Goal: Information Seeking & Learning: Learn about a topic

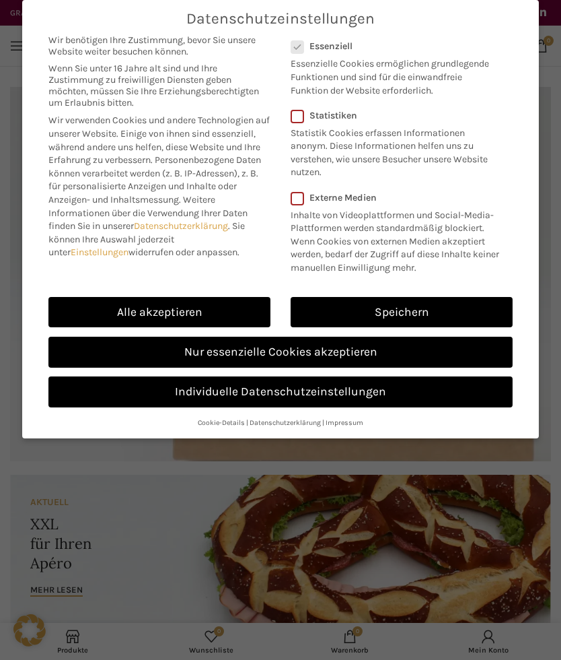
click at [174, 307] on link "Alle akzeptieren" at bounding box center [159, 312] width 222 height 31
checkbox input "true"
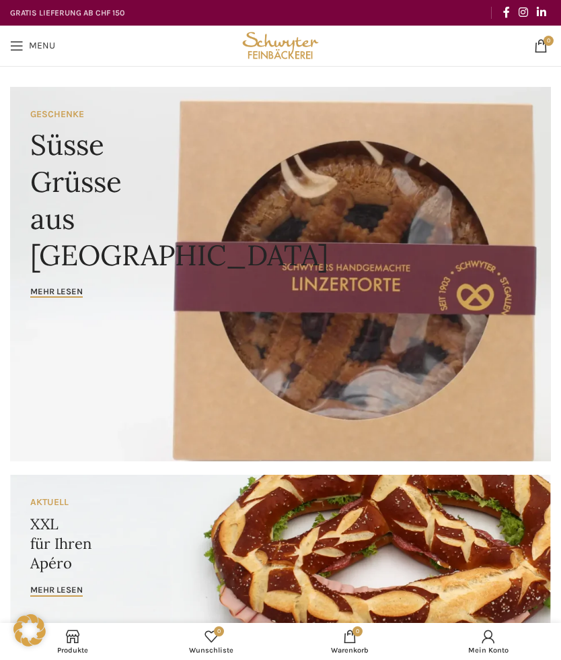
click at [14, 46] on span "Open mobile menu" at bounding box center [16, 45] width 13 height 13
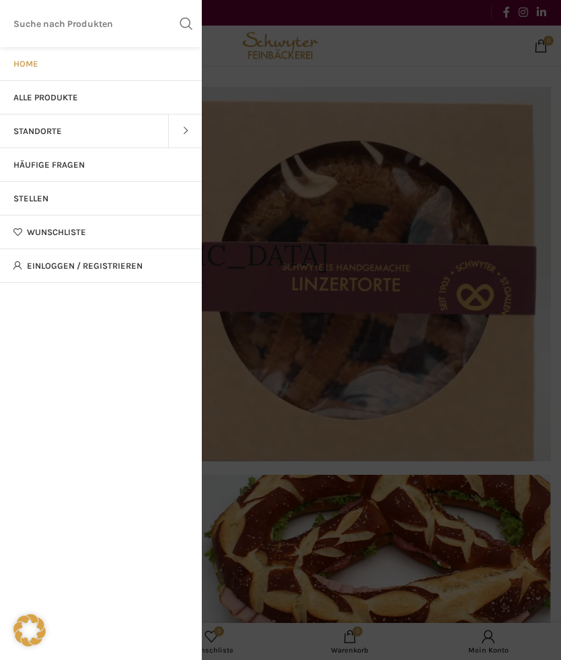
click at [71, 95] on span "Alle Produkte" at bounding box center [45, 97] width 65 height 11
click at [83, 23] on input "Suchen" at bounding box center [101, 23] width 202 height 47
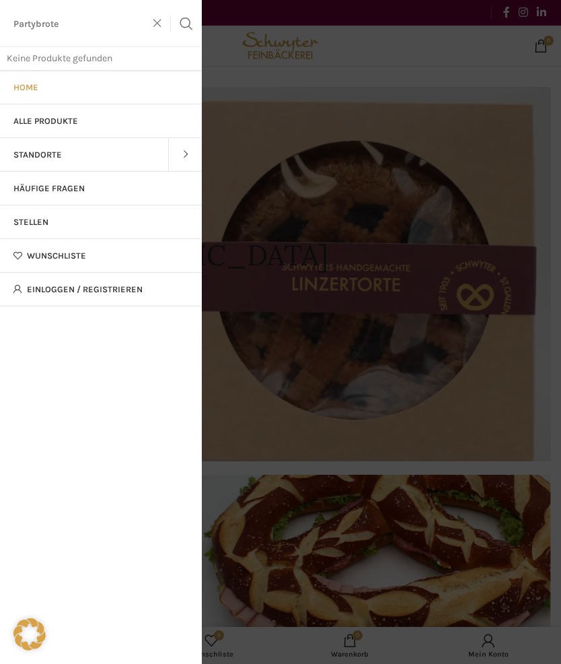
type input "Partybrote"
click at [186, 24] on button "Search" at bounding box center [186, 23] width 31 height 47
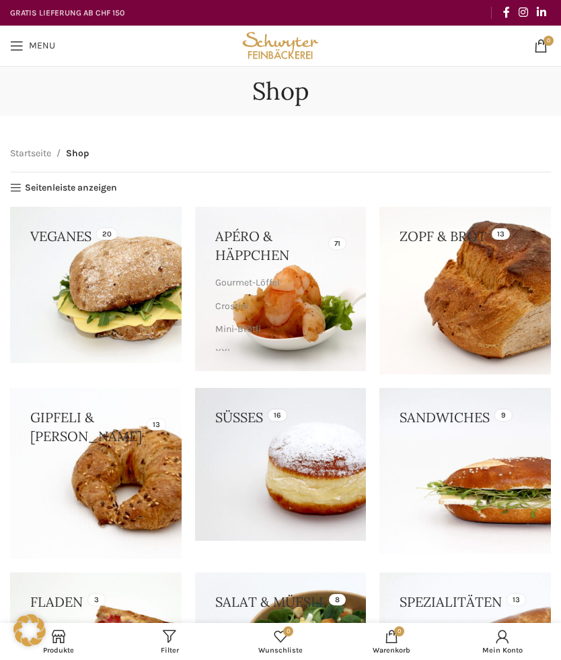
click at [450, 432] on link at bounding box center [466, 471] width 172 height 166
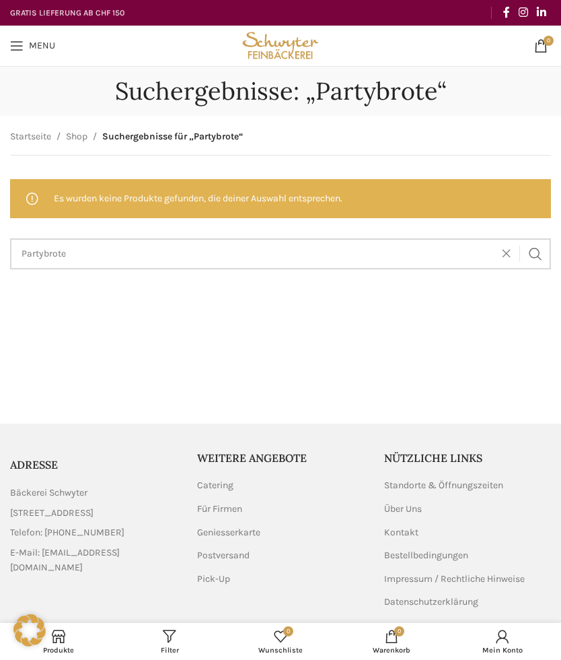
click at [109, 254] on input "Partybrote" at bounding box center [280, 253] width 541 height 31
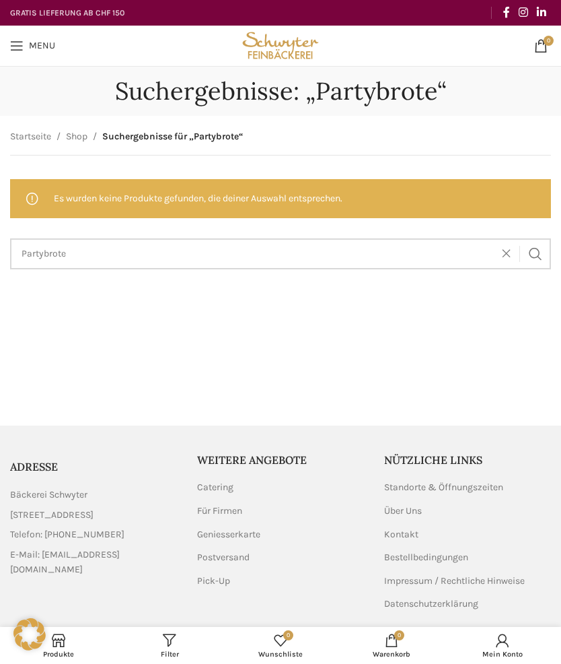
click at [536, 253] on button "Search" at bounding box center [535, 253] width 31 height 31
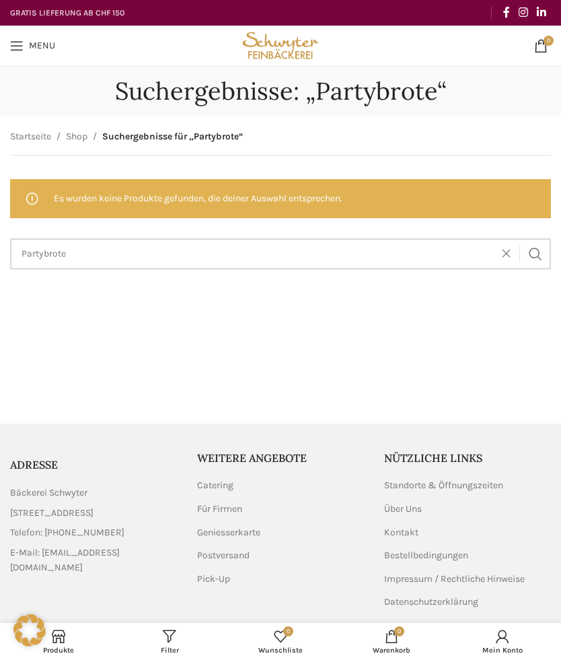
click at [96, 244] on input "Partybrote" at bounding box center [280, 253] width 541 height 31
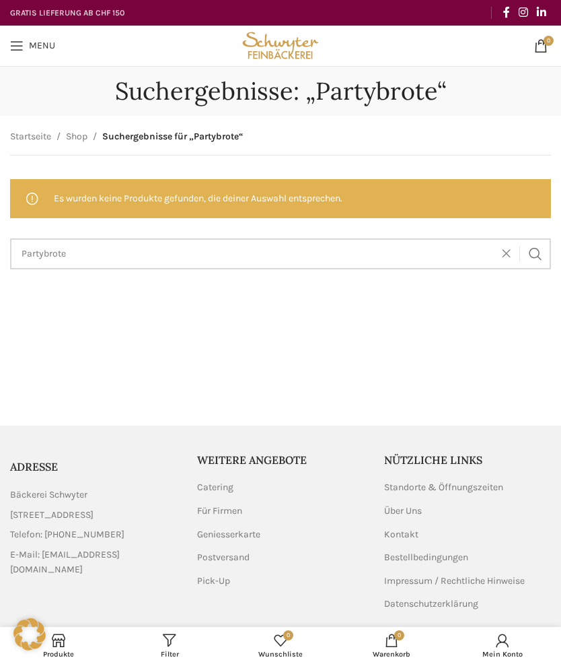
click at [504, 241] on input "Partybrote" at bounding box center [280, 253] width 541 height 31
click at [498, 250] on input "Partybrote" at bounding box center [280, 253] width 541 height 31
click at [505, 252] on span at bounding box center [510, 254] width 20 height 16
type input "Canabee"
click at [536, 253] on button "Search" at bounding box center [535, 253] width 31 height 31
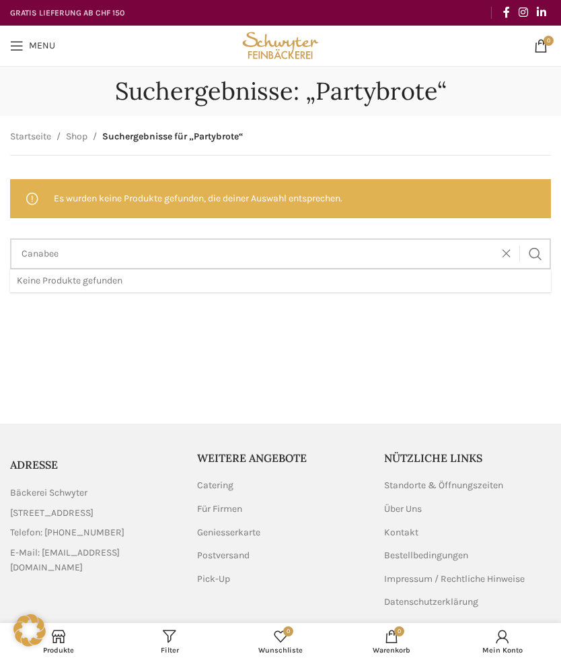
scroll to position [1, 0]
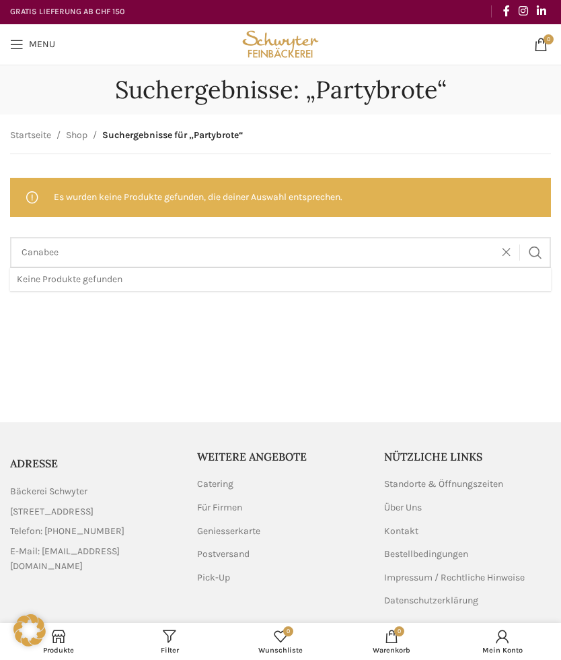
click at [504, 253] on span at bounding box center [510, 252] width 20 height 16
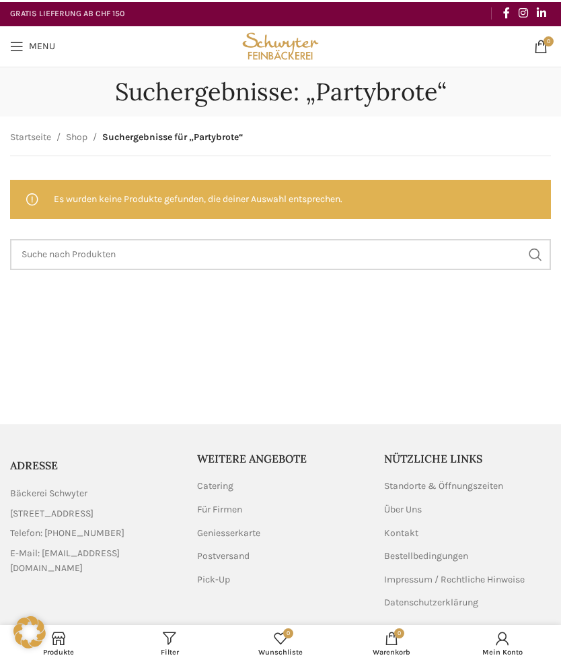
scroll to position [1, 0]
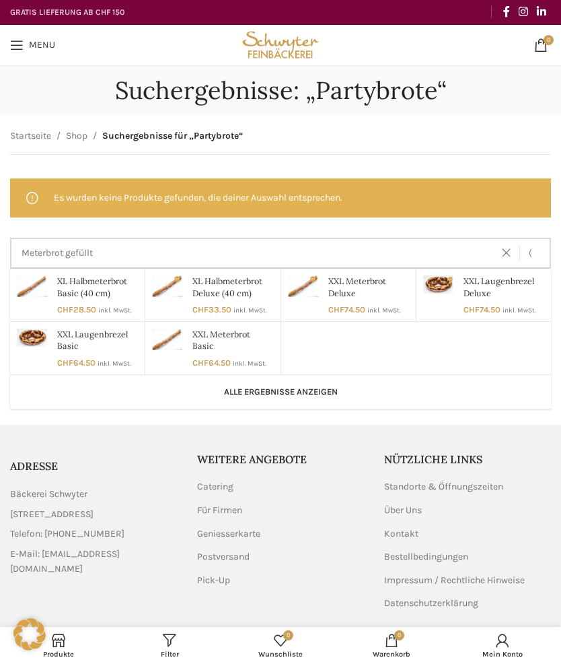
type input "Meterbrot gefüllt"
click at [536, 252] on button "Search" at bounding box center [535, 253] width 31 height 31
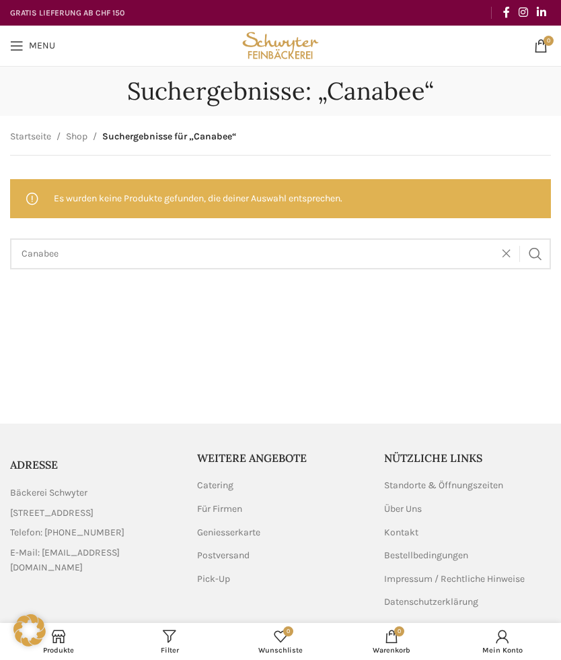
click at [504, 250] on span at bounding box center [510, 254] width 20 height 16
click at [499, 252] on input "Suchen" at bounding box center [280, 253] width 541 height 31
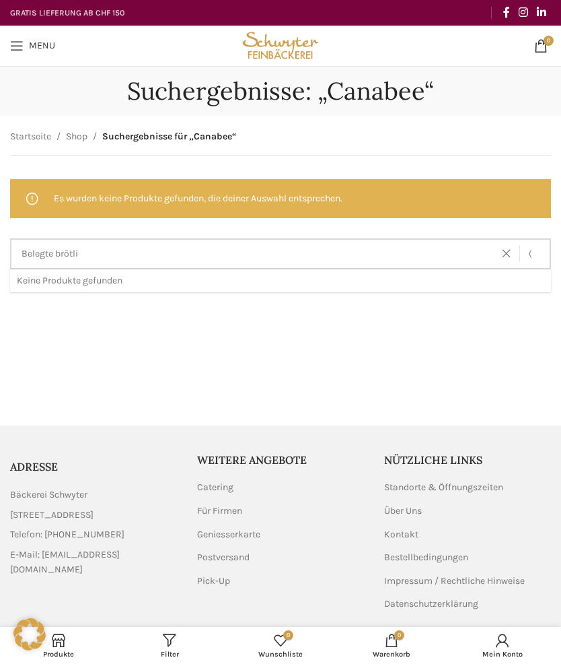
type input "Belegte brötli"
click at [536, 253] on button "Search" at bounding box center [535, 253] width 31 height 31
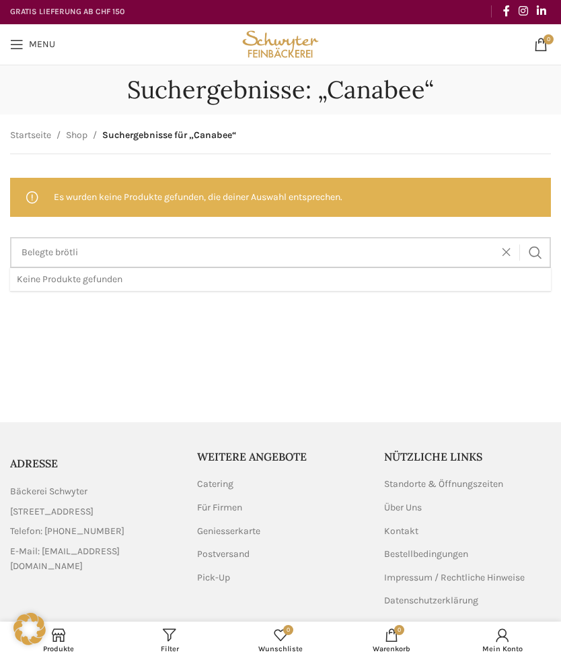
scroll to position [1, 0]
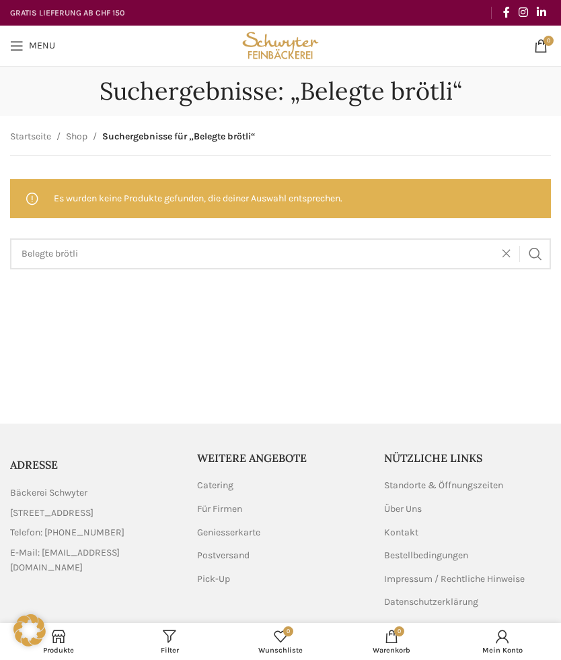
click at [551, 255] on button "Search" at bounding box center [535, 253] width 31 height 31
click at [507, 252] on span at bounding box center [510, 254] width 20 height 16
click at [534, 256] on button "Search" at bounding box center [535, 253] width 31 height 31
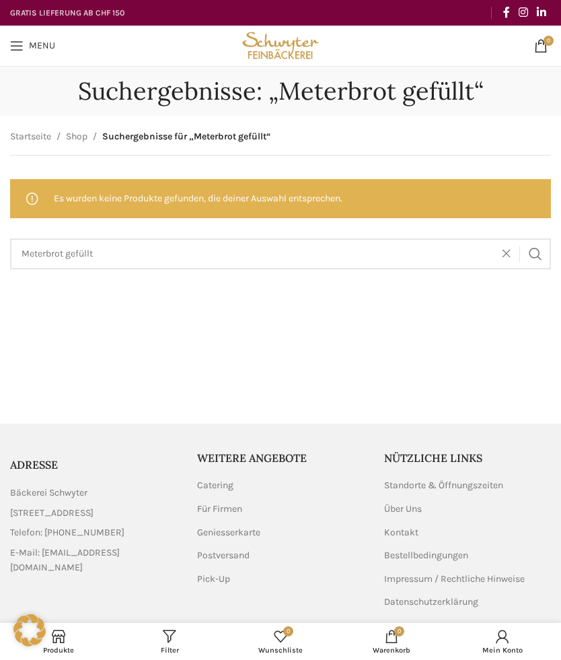
click at [542, 250] on button "Search" at bounding box center [535, 253] width 31 height 31
click at [154, 242] on input "Meterbrot gefüllt" at bounding box center [280, 253] width 541 height 31
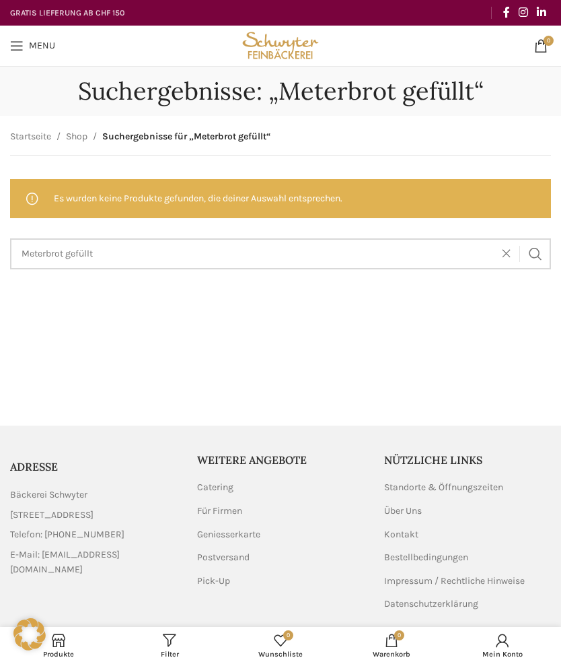
click at [154, 242] on input "Meterbrot gefüllt" at bounding box center [280, 253] width 541 height 31
click at [118, 244] on input "Meterbrot gefüllt" at bounding box center [280, 253] width 541 height 31
click at [116, 254] on input "Meterbrot gefüllt" at bounding box center [280, 253] width 541 height 31
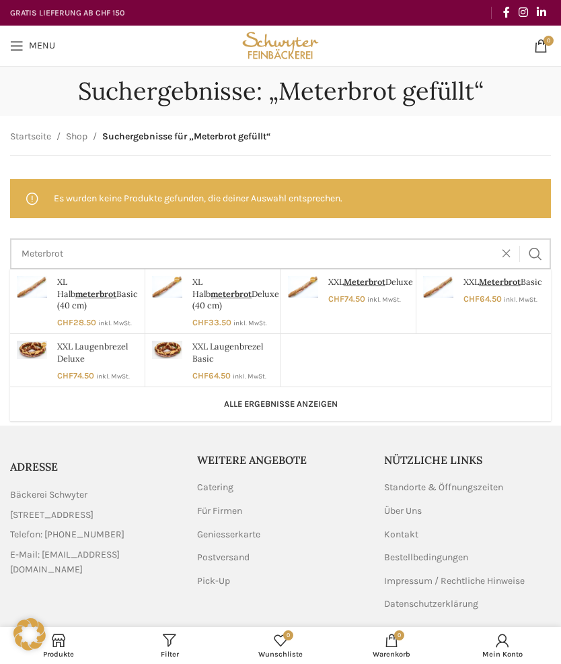
type input "Meterbrot"
click at [87, 352] on link "XXL Laugenbrezel Deluxe" at bounding box center [77, 360] width 135 height 53
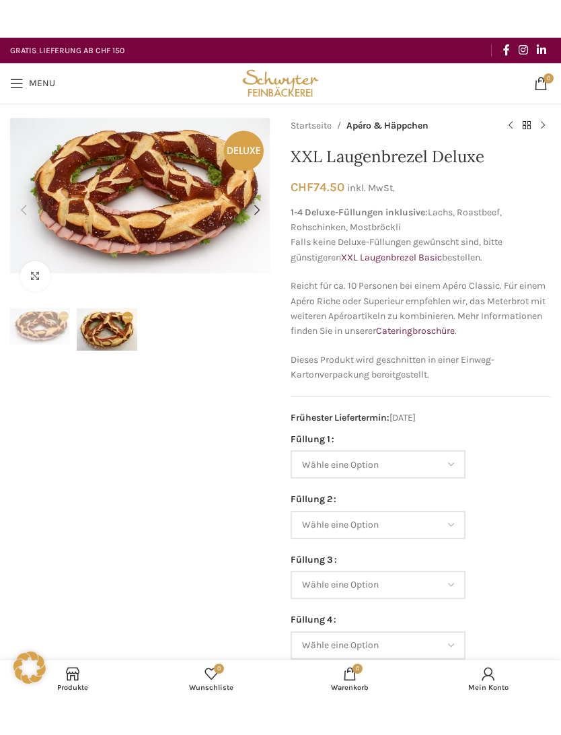
scroll to position [12, 0]
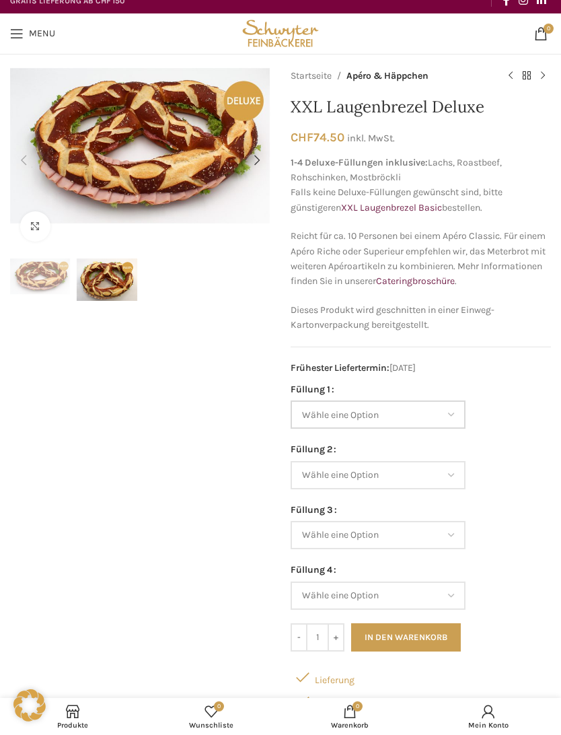
click at [453, 409] on select "Wähle eine Option Lachs (Deluxe) Roastbeef (Deluxe) Rohschinken (Deluxe) Mostbr…" at bounding box center [378, 415] width 175 height 28
click at [455, 280] on link "Cateringbroschüre" at bounding box center [415, 280] width 79 height 11
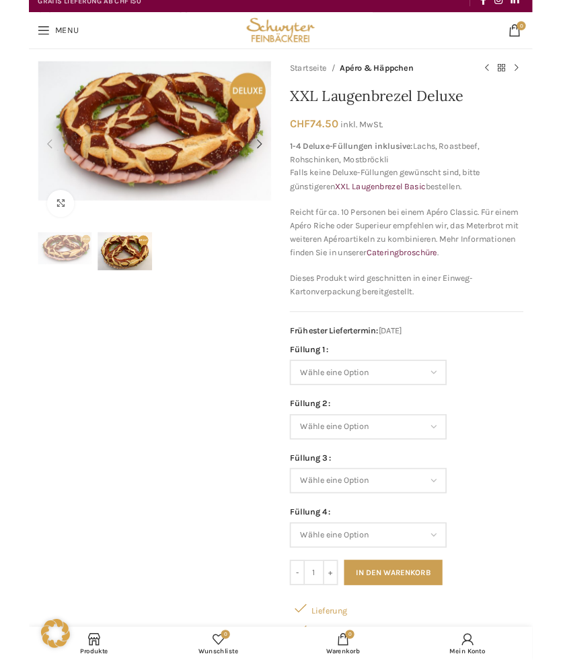
scroll to position [50, 0]
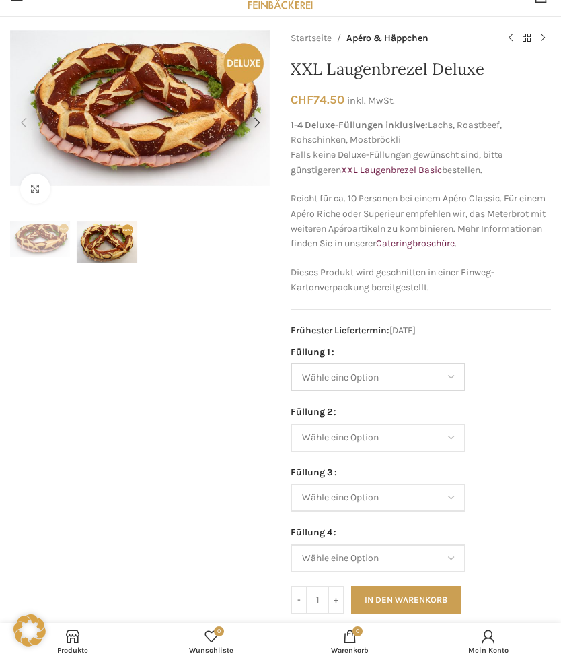
click at [462, 364] on select "Wähle eine Option Lachs (Deluxe) Roastbeef (Deluxe) Rohschinken (Deluxe) Mostbr…" at bounding box center [378, 377] width 175 height 28
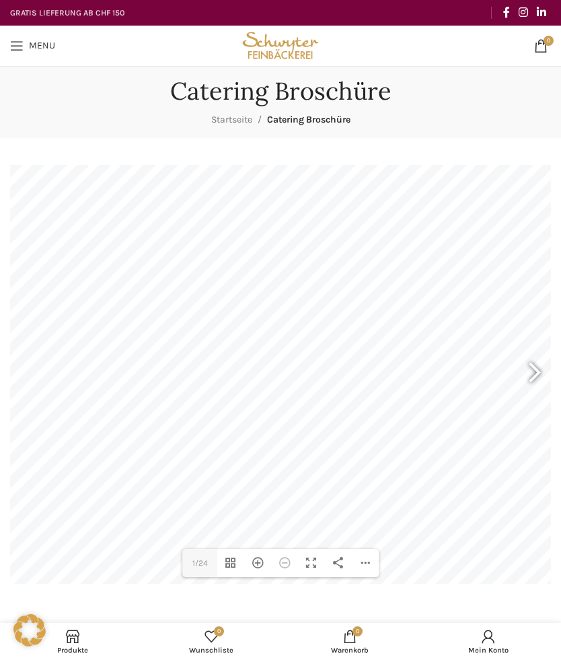
click at [539, 371] on div at bounding box center [529, 374] width 31 height 50
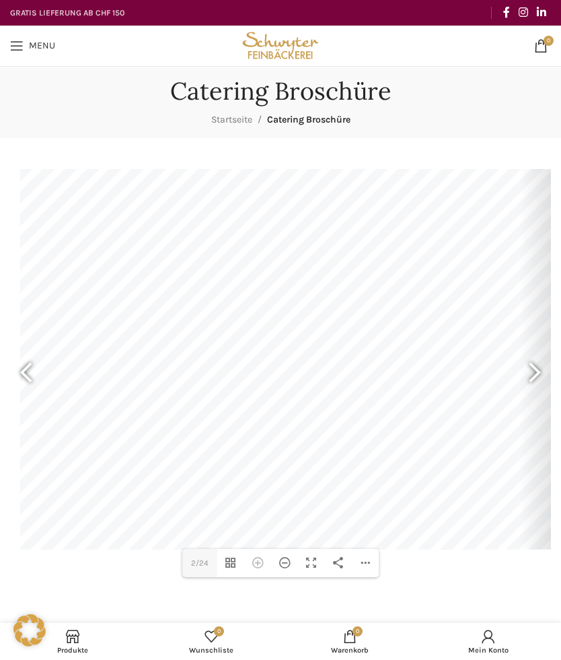
click at [534, 372] on div at bounding box center [529, 374] width 31 height 50
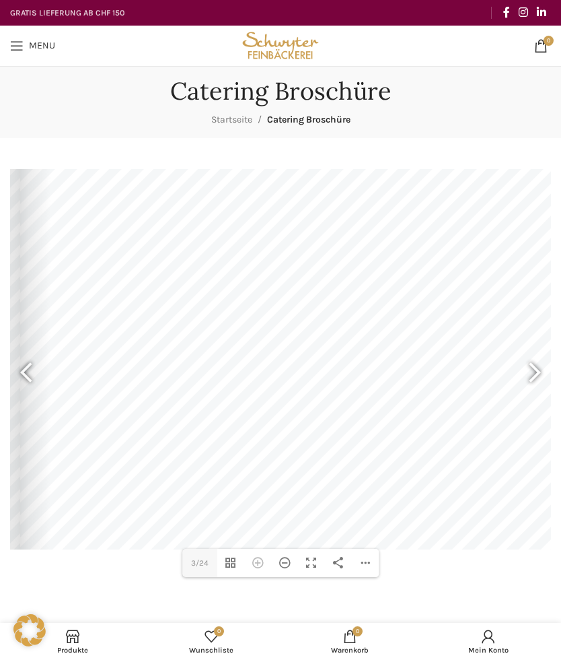
click at [544, 368] on div at bounding box center [529, 374] width 31 height 50
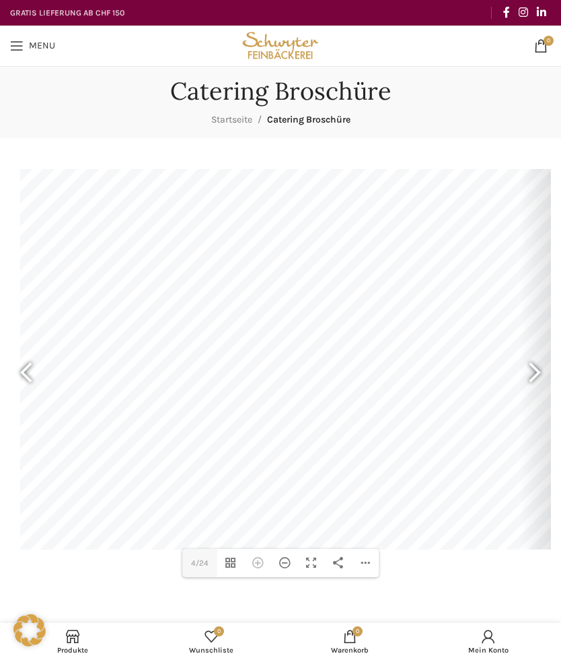
click at [528, 374] on div at bounding box center [529, 374] width 31 height 50
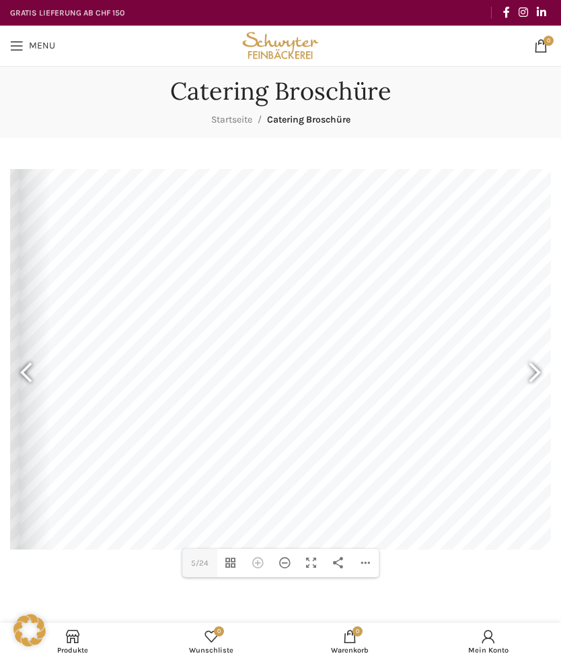
click at [540, 368] on div at bounding box center [529, 374] width 31 height 50
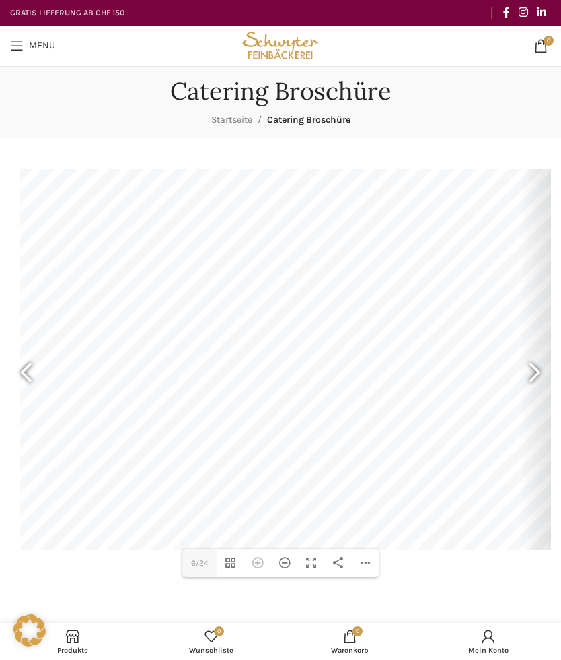
click at [28, 370] on div at bounding box center [32, 374] width 31 height 50
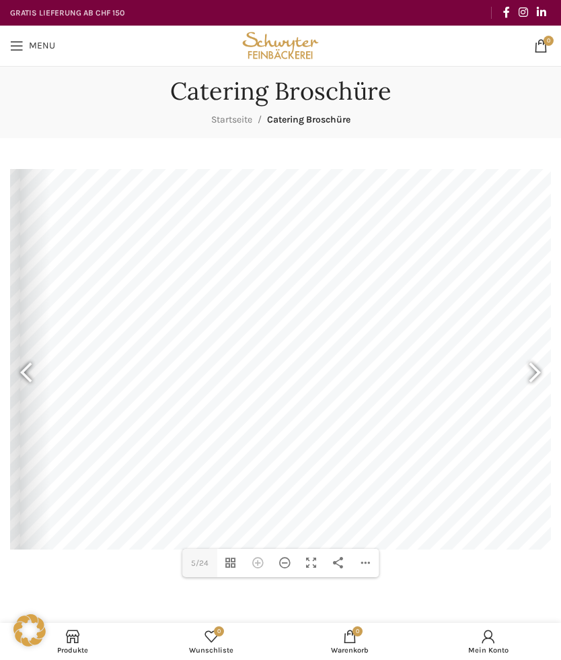
click at [410, 384] on div at bounding box center [288, 359] width 537 height 380
click at [263, 563] on div "Hereinzoomen" at bounding box center [257, 563] width 27 height 28
click at [287, 557] on div "Herauszoomen" at bounding box center [284, 563] width 27 height 28
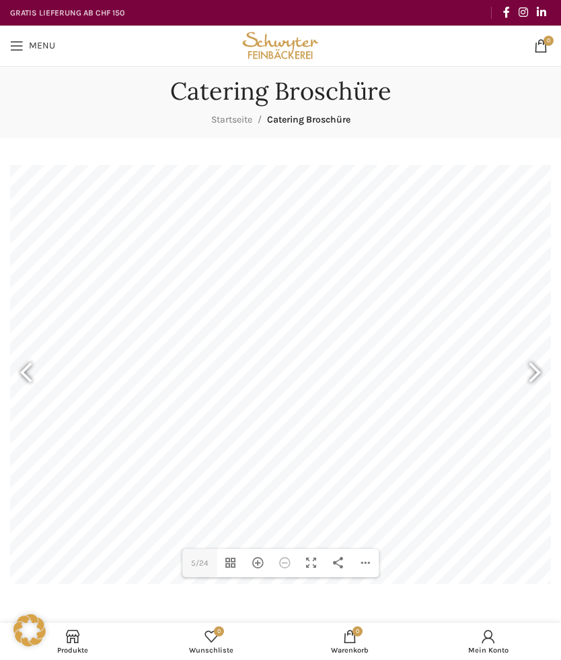
click at [261, 560] on div "Hereinzoomen" at bounding box center [257, 563] width 27 height 28
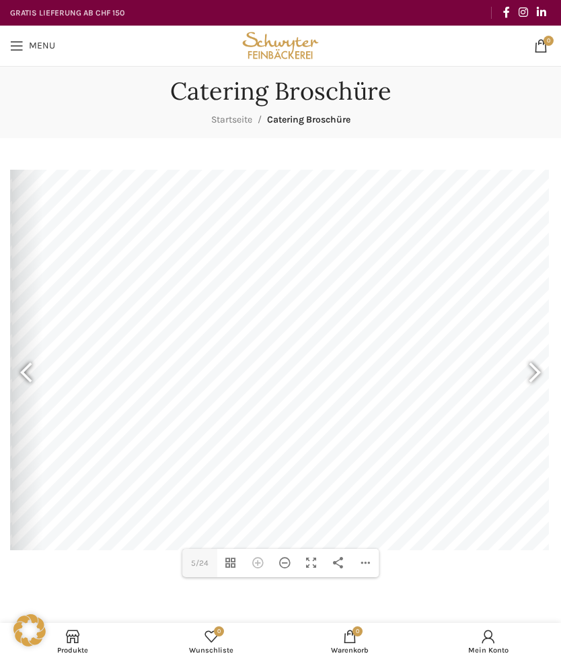
click at [546, 372] on div at bounding box center [535, 374] width 34 height 67
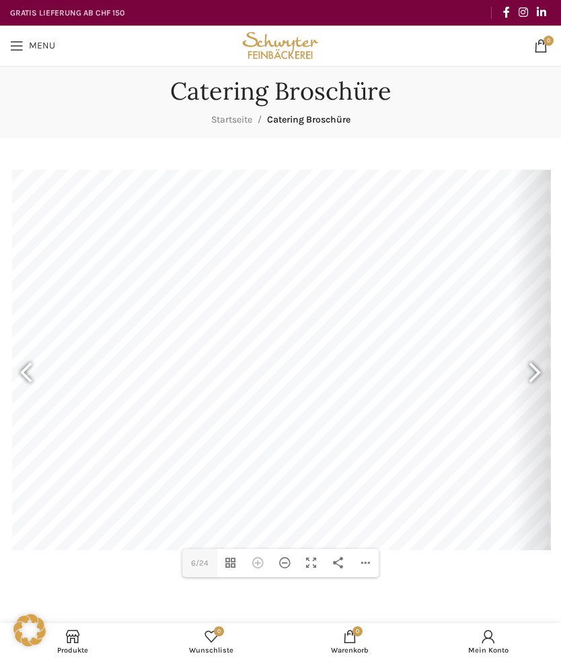
click at [538, 376] on div at bounding box center [529, 374] width 31 height 50
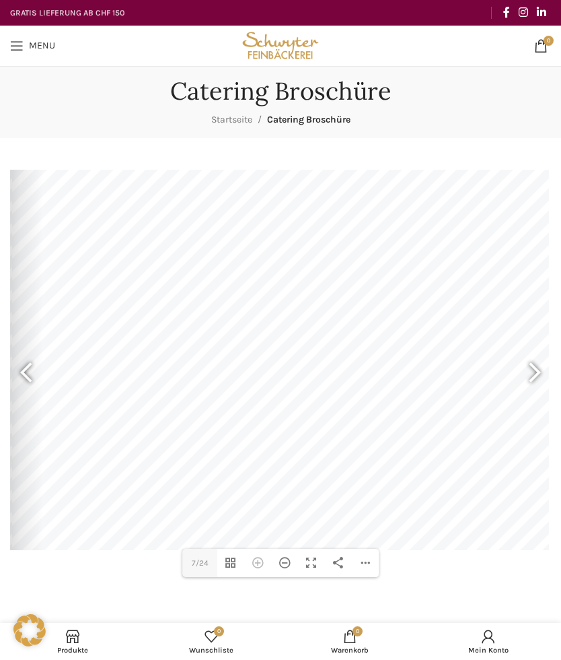
click at [536, 370] on div at bounding box center [529, 374] width 31 height 50
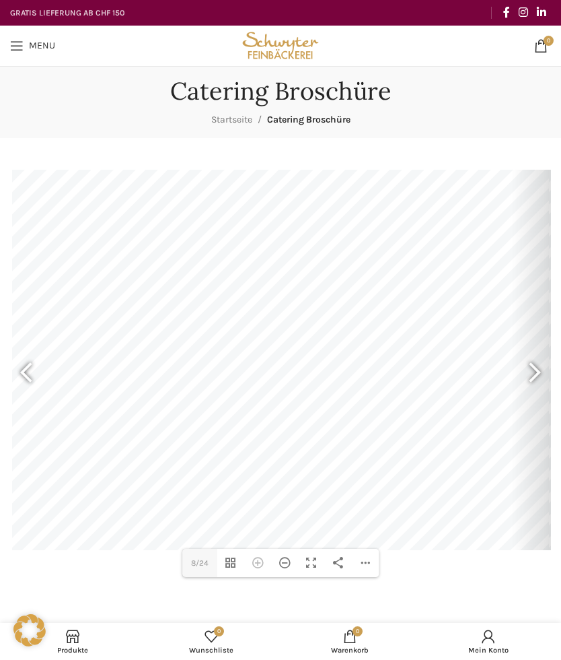
click at [532, 376] on div at bounding box center [529, 374] width 31 height 50
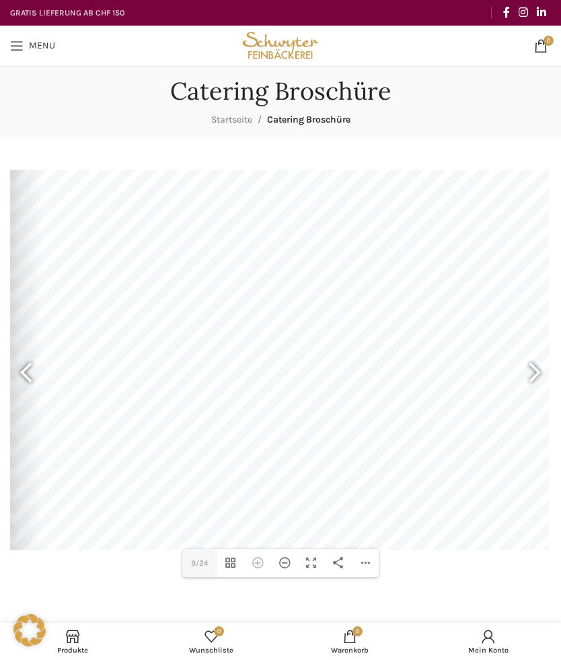
click at [533, 372] on div at bounding box center [529, 374] width 31 height 50
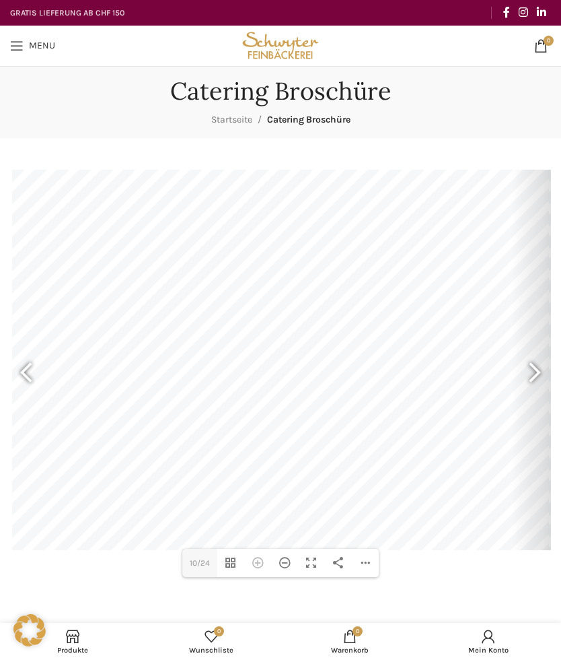
click at [532, 375] on div at bounding box center [529, 374] width 31 height 50
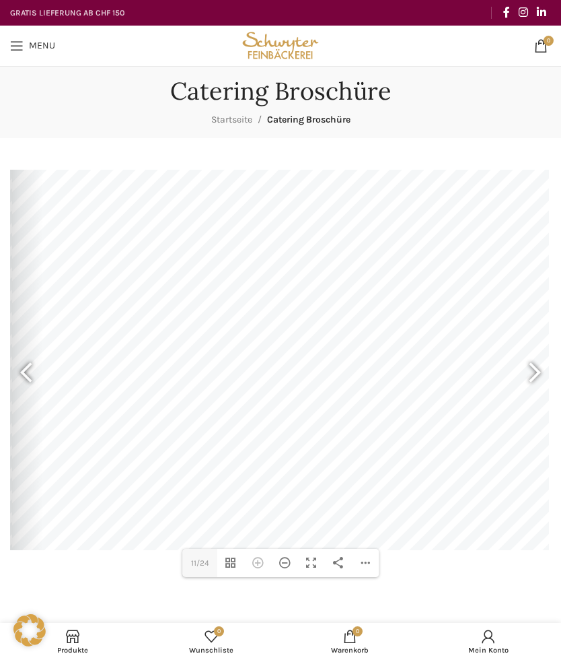
click at [540, 374] on div at bounding box center [529, 374] width 31 height 50
click at [536, 372] on div at bounding box center [529, 374] width 31 height 50
click at [538, 370] on div at bounding box center [529, 374] width 31 height 50
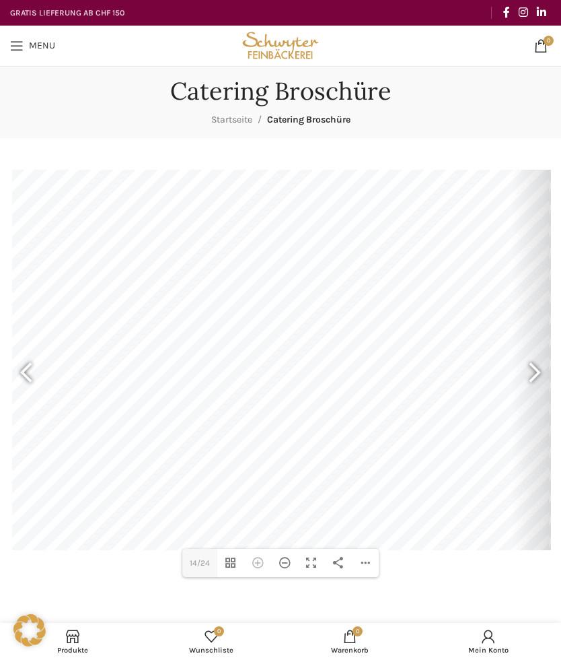
click at [203, 443] on div at bounding box center [280, 360] width 537 height 380
click at [215, 436] on div at bounding box center [280, 360] width 537 height 380
click at [537, 368] on div at bounding box center [529, 374] width 31 height 50
type input "15"
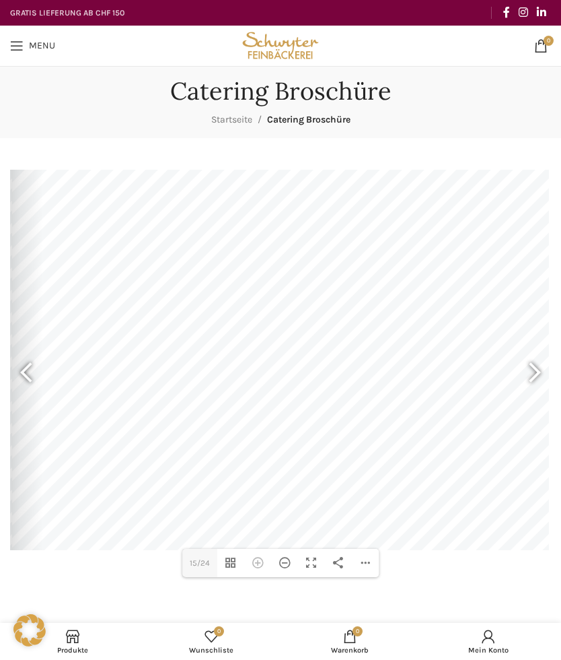
click at [92, 471] on div at bounding box center [280, 360] width 537 height 380
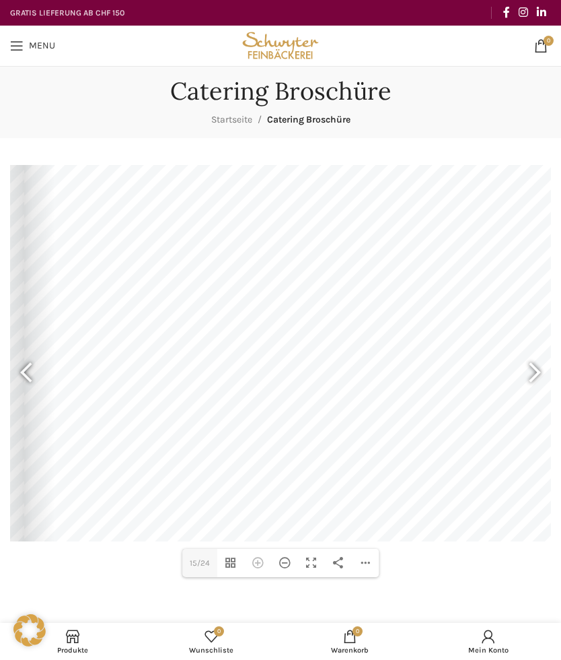
click at [24, 36] on link "Menu" at bounding box center [32, 45] width 59 height 27
